Goal: Task Accomplishment & Management: Manage account settings

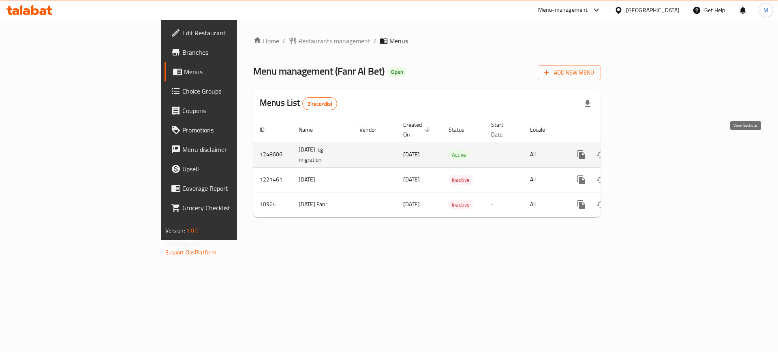
click at [644, 151] on icon "enhanced table" at bounding box center [639, 154] width 7 height 7
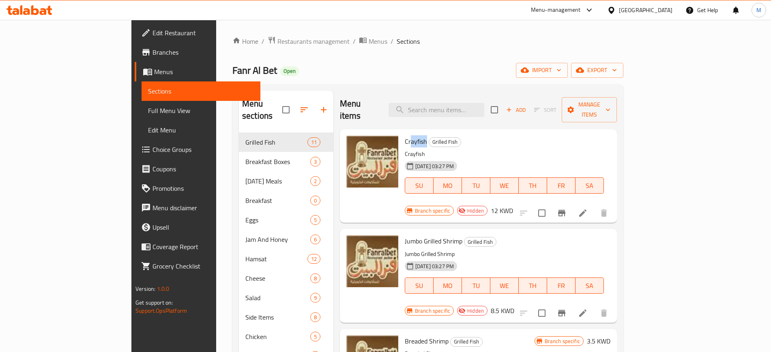
drag, startPoint x: 378, startPoint y: 131, endPoint x: 392, endPoint y: 128, distance: 14.4
click at [405, 135] on span "Crayfish" at bounding box center [416, 141] width 22 height 12
click at [485, 158] on div "[DATE] 03:27 PM SU MO TU WE TH FR SA" at bounding box center [504, 180] width 206 height 44
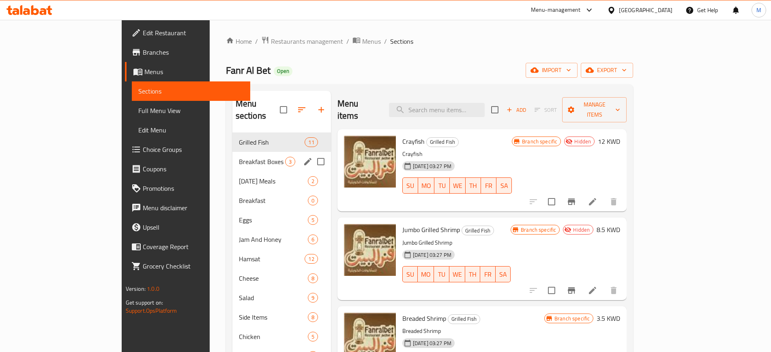
drag, startPoint x: 207, startPoint y: 150, endPoint x: 205, endPoint y: 159, distance: 8.8
click at [239, 157] on span "Breakfast Boxes" at bounding box center [262, 162] width 46 height 10
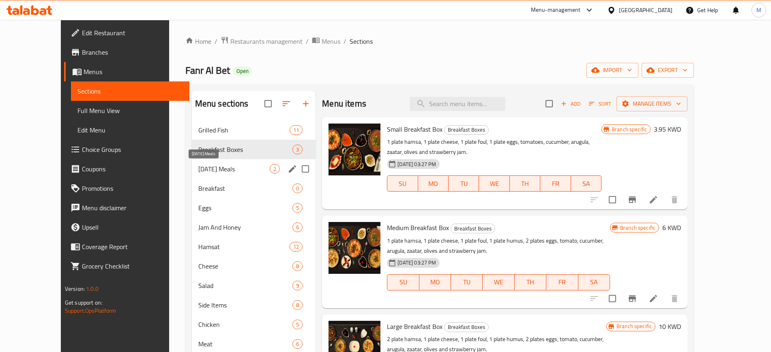
click at [206, 166] on span "Ramadan Meals" at bounding box center [233, 169] width 71 height 10
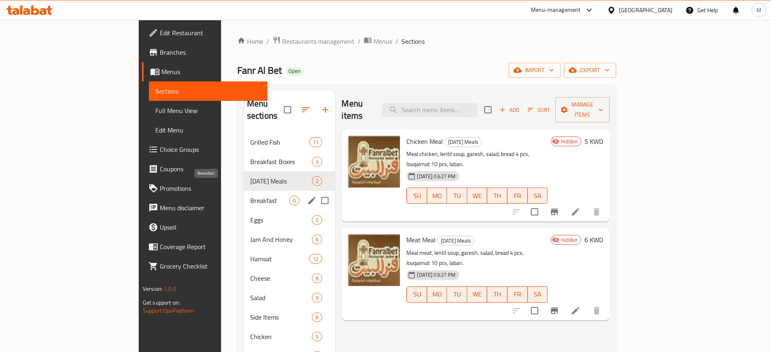
click at [250, 196] on span "Breakfast" at bounding box center [269, 201] width 39 height 10
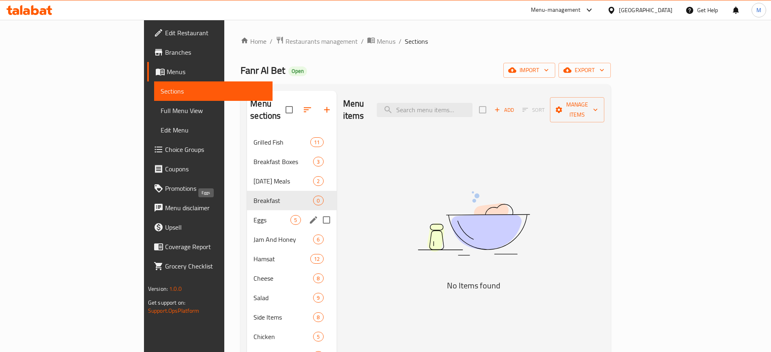
click at [253, 215] on span "Eggs" at bounding box center [271, 220] width 37 height 10
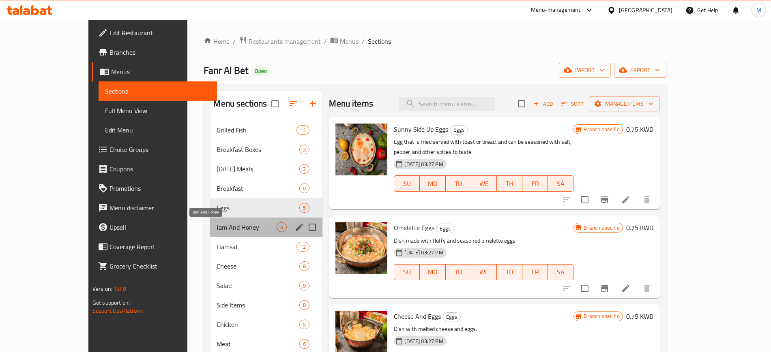
drag, startPoint x: 193, startPoint y: 223, endPoint x: 196, endPoint y: 230, distance: 7.4
click at [216, 224] on span "Jam And Honey" at bounding box center [246, 228] width 60 height 10
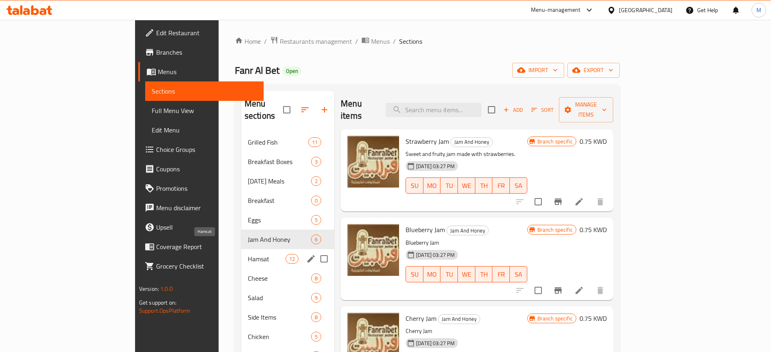
drag, startPoint x: 201, startPoint y: 242, endPoint x: 203, endPoint y: 260, distance: 18.0
click at [248, 254] on span "Hamsat" at bounding box center [267, 259] width 38 height 10
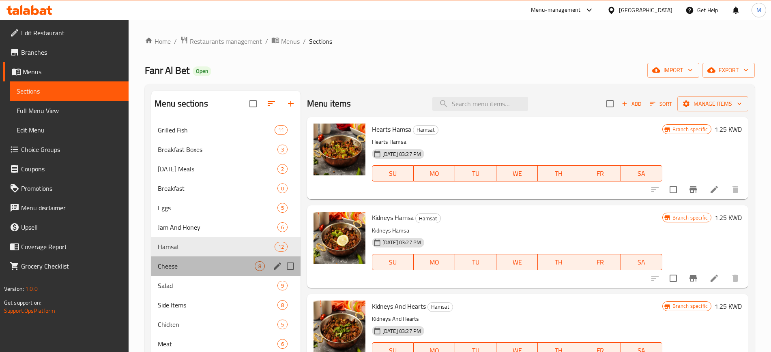
click at [201, 272] on div "Cheese 8" at bounding box center [225, 266] width 149 height 19
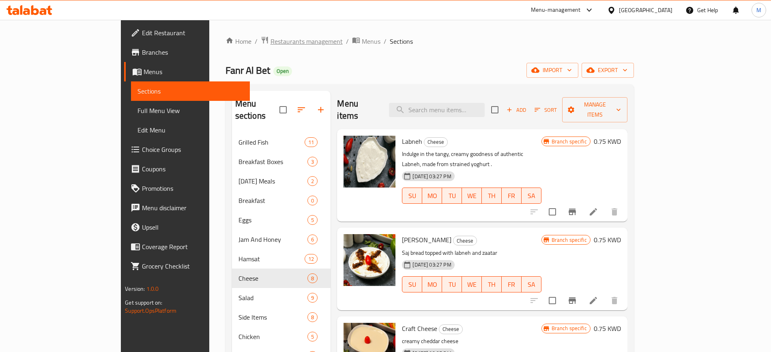
click at [270, 44] on span "Restaurants management" at bounding box center [306, 41] width 72 height 10
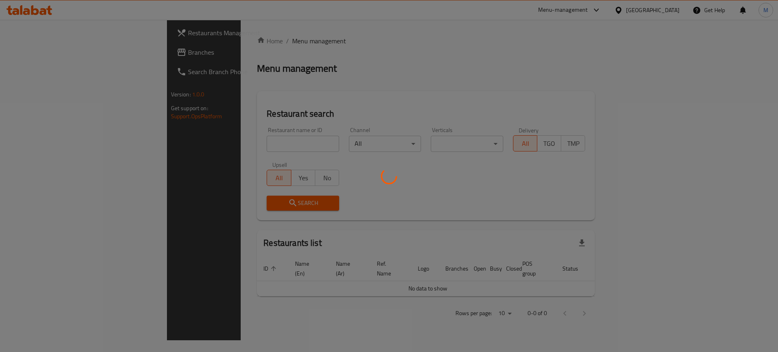
click at [233, 146] on div at bounding box center [389, 176] width 778 height 352
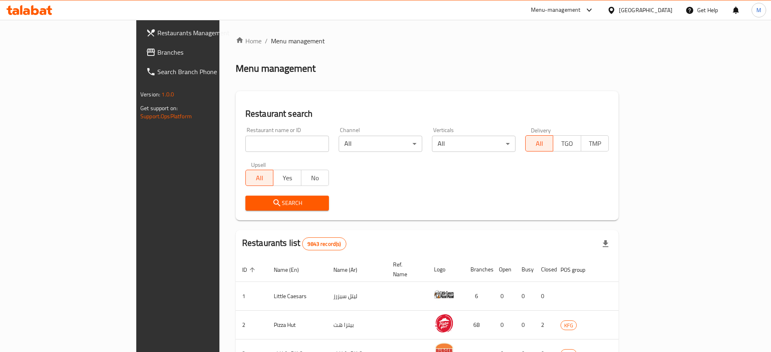
click at [236, 146] on div "Home / Menu management Menu management Restaurant search Restaurant name or ID …" at bounding box center [427, 303] width 383 height 535
click at [245, 146] on input "search" at bounding box center [287, 144] width 84 height 16
click button "Search" at bounding box center [287, 203] width 84 height 15
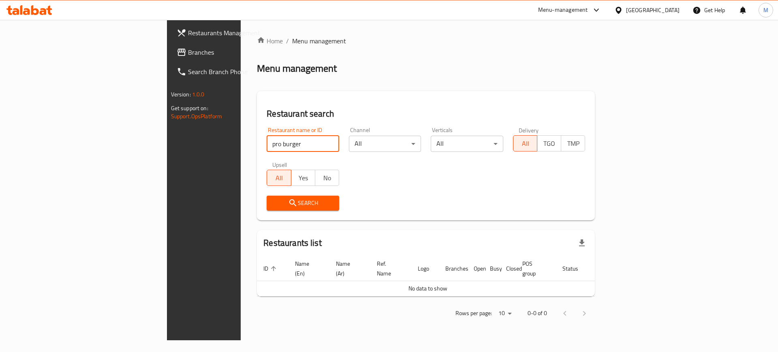
type input "pro burger"
click button "Search" at bounding box center [303, 203] width 73 height 15
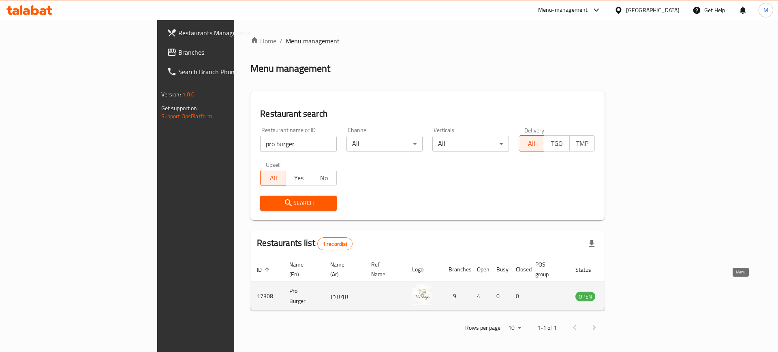
click at [628, 293] on icon "enhanced table" at bounding box center [623, 296] width 9 height 7
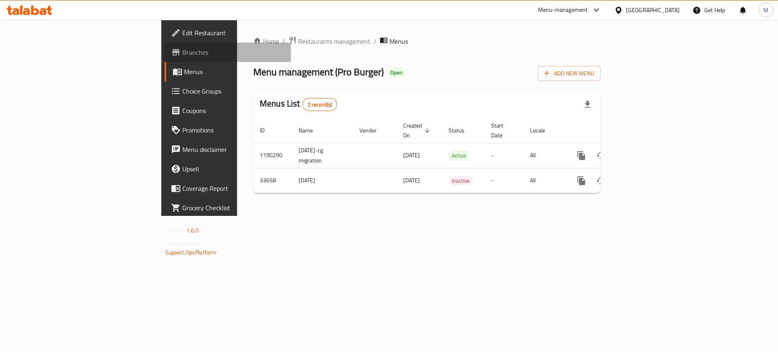
click at [182, 51] on span "Branches" at bounding box center [233, 52] width 103 height 10
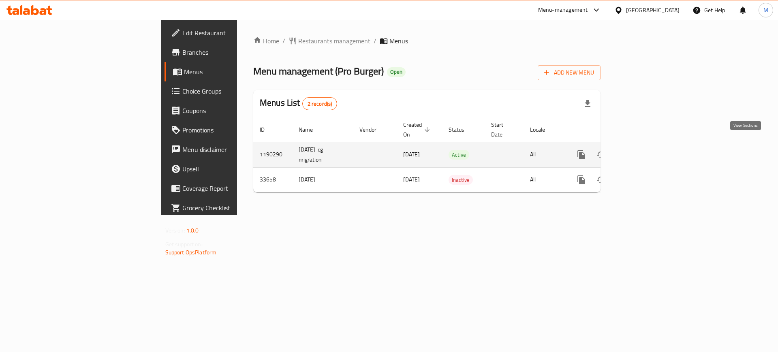
click at [645, 150] on icon "enhanced table" at bounding box center [640, 155] width 10 height 10
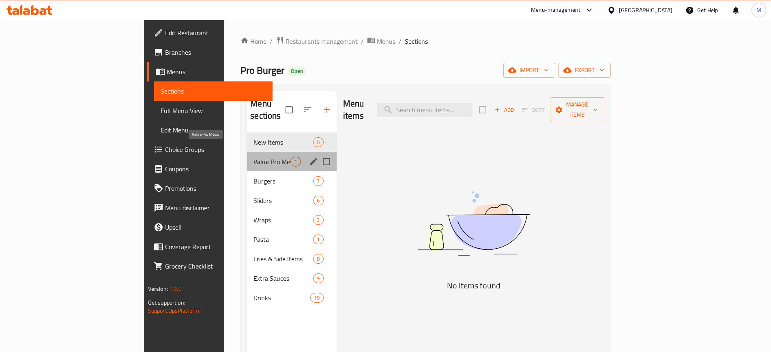
click at [253, 157] on span "Value Pro Meals" at bounding box center [271, 162] width 37 height 10
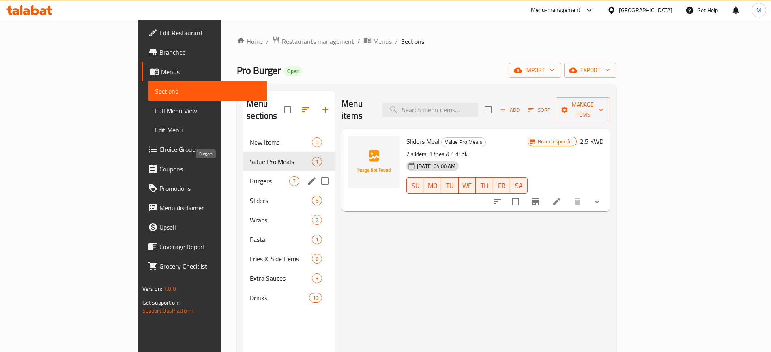
click at [250, 176] on span "Burgers" at bounding box center [269, 181] width 39 height 10
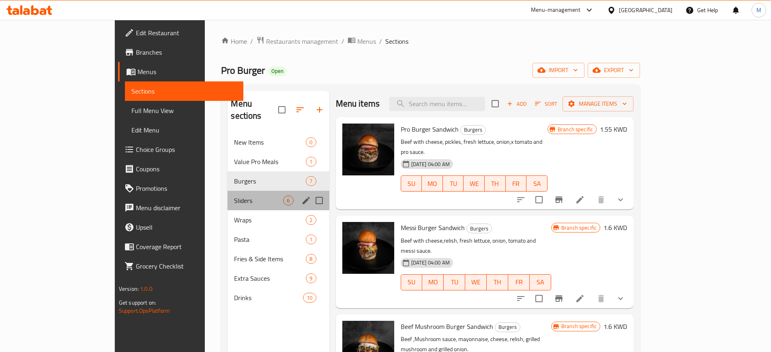
click at [227, 191] on div "Sliders 6" at bounding box center [277, 200] width 101 height 19
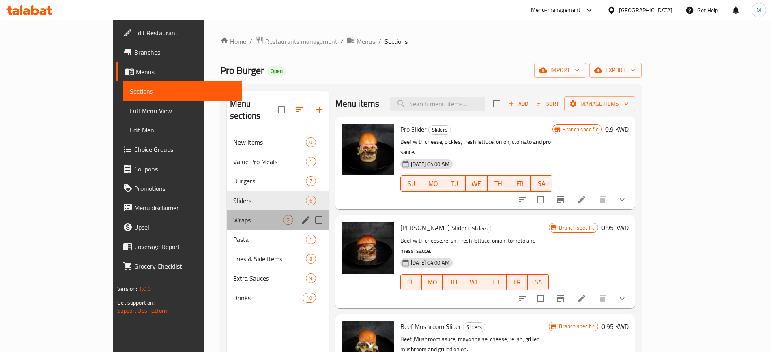
click at [227, 210] on div "Wraps 2" at bounding box center [278, 219] width 102 height 19
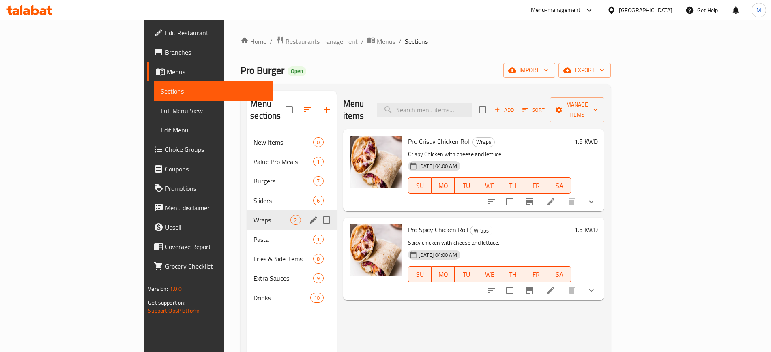
click at [247, 216] on div "Wraps 2" at bounding box center [291, 219] width 89 height 19
click at [253, 235] on span "Pasta" at bounding box center [271, 240] width 37 height 10
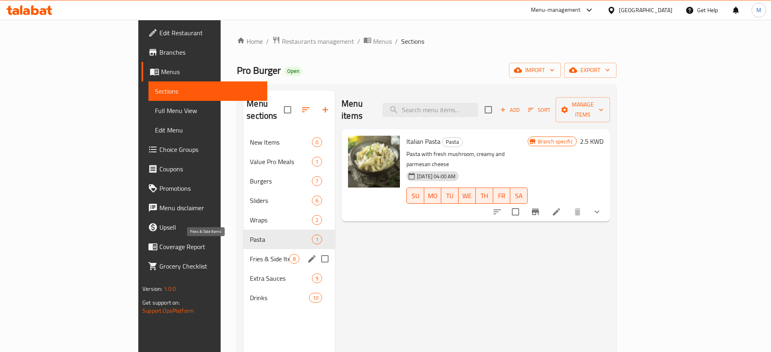
click at [250, 254] on span "Fries & Side Items" at bounding box center [269, 259] width 39 height 10
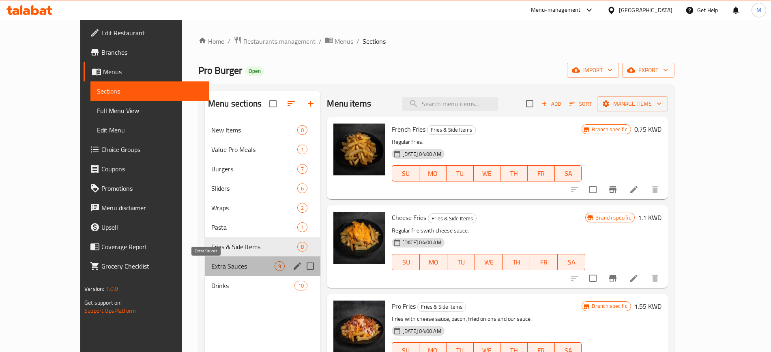
click at [211, 261] on span "Extra Sauces" at bounding box center [242, 266] width 63 height 10
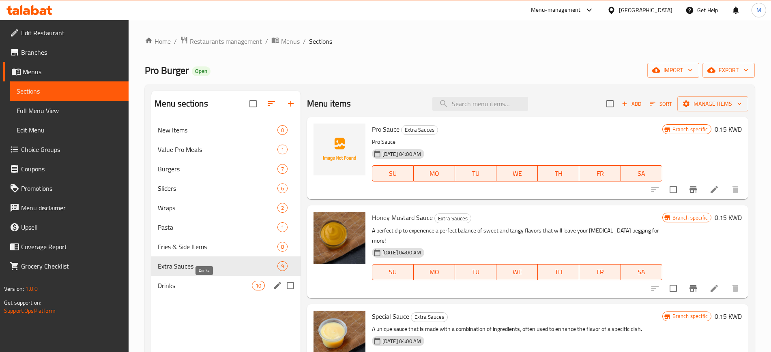
click at [201, 282] on span "Drinks" at bounding box center [205, 286] width 94 height 10
